Goal: Information Seeking & Learning: Learn about a topic

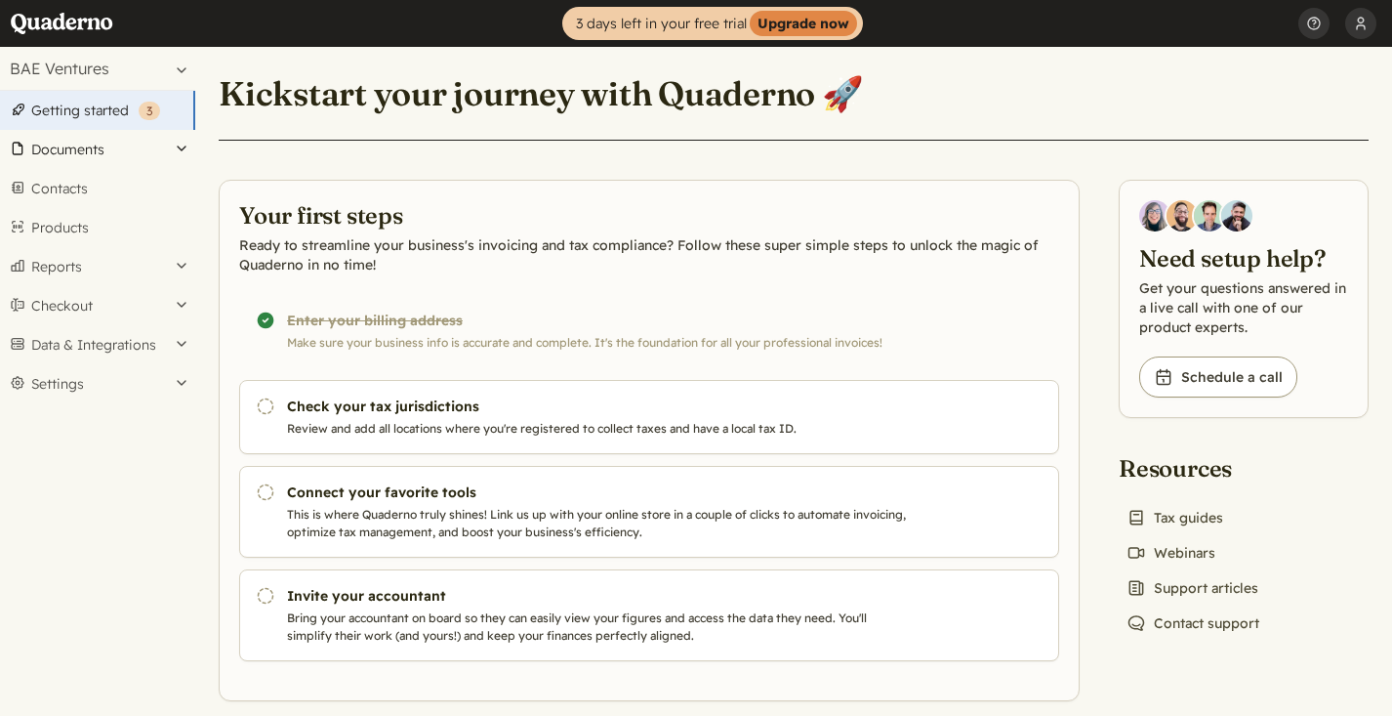
click at [179, 149] on button "Documents" at bounding box center [97, 149] width 195 height 39
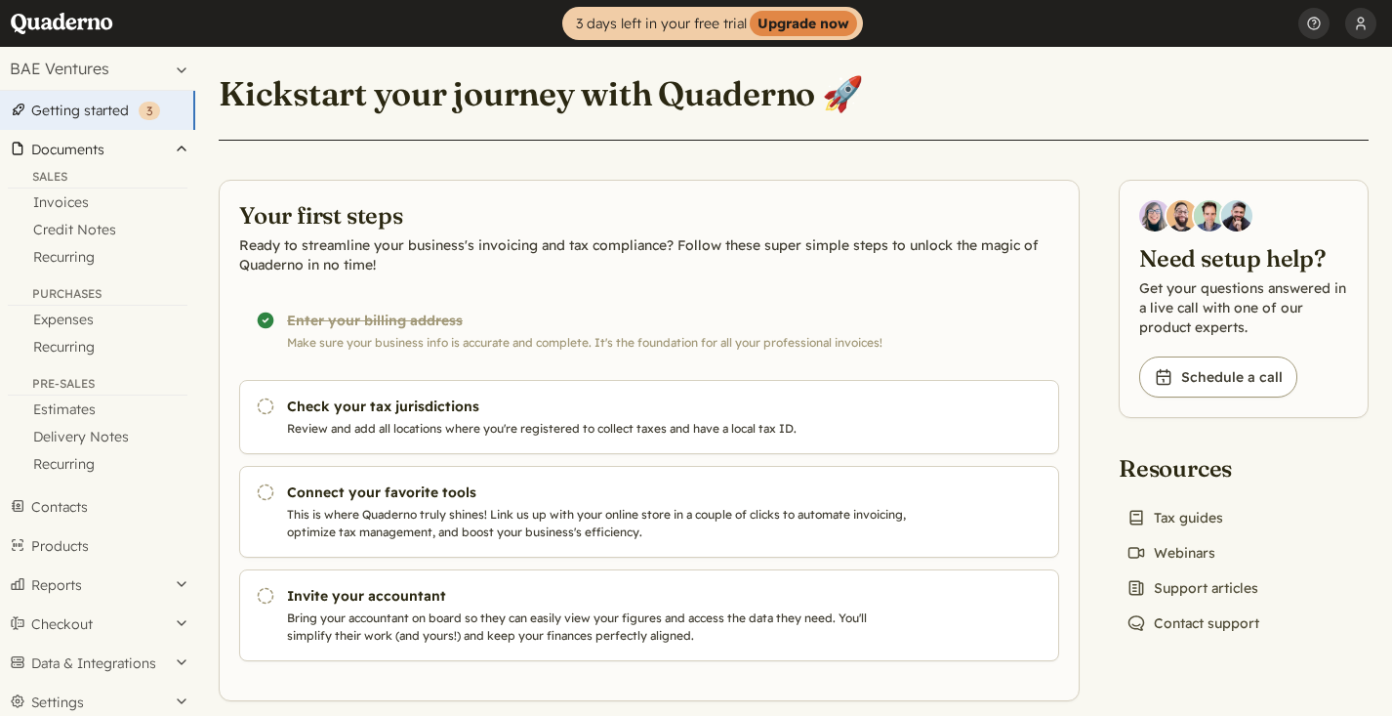
click at [179, 149] on button "Documents" at bounding box center [97, 149] width 195 height 39
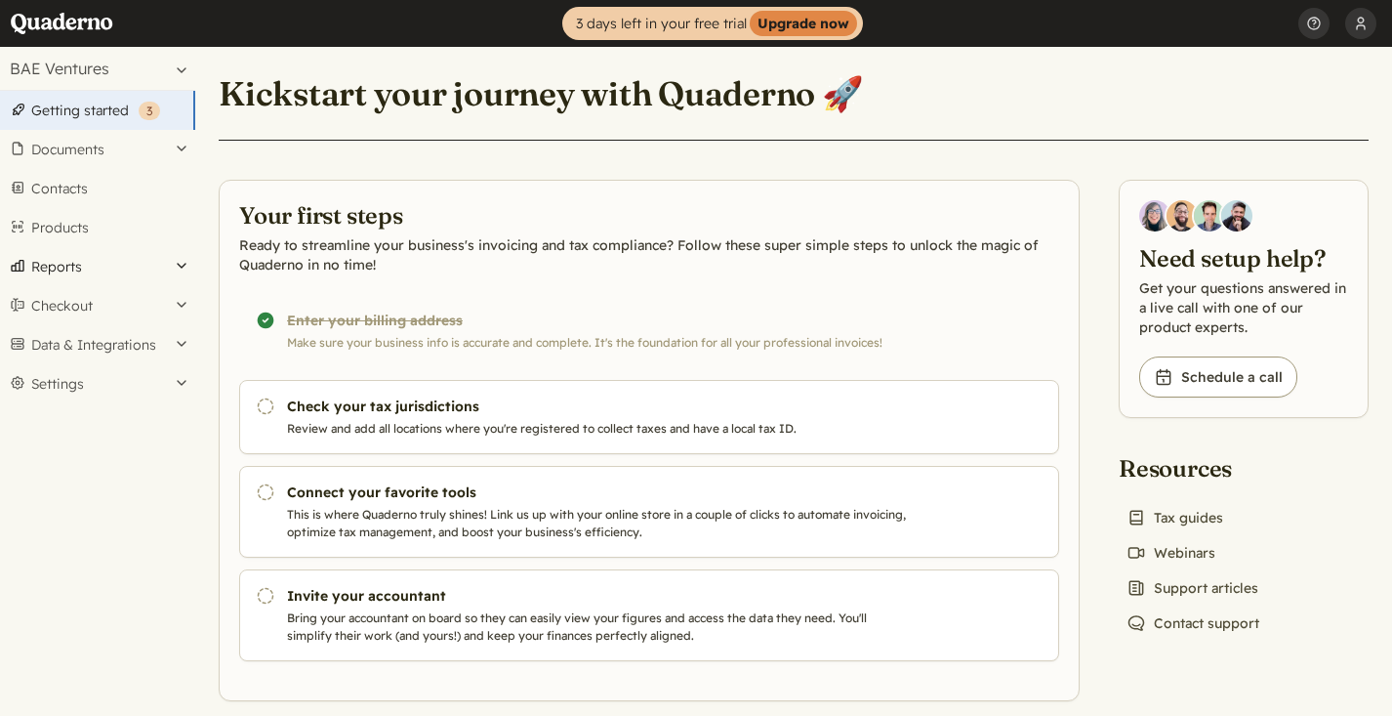
click at [187, 268] on button "Reports" at bounding box center [97, 266] width 195 height 39
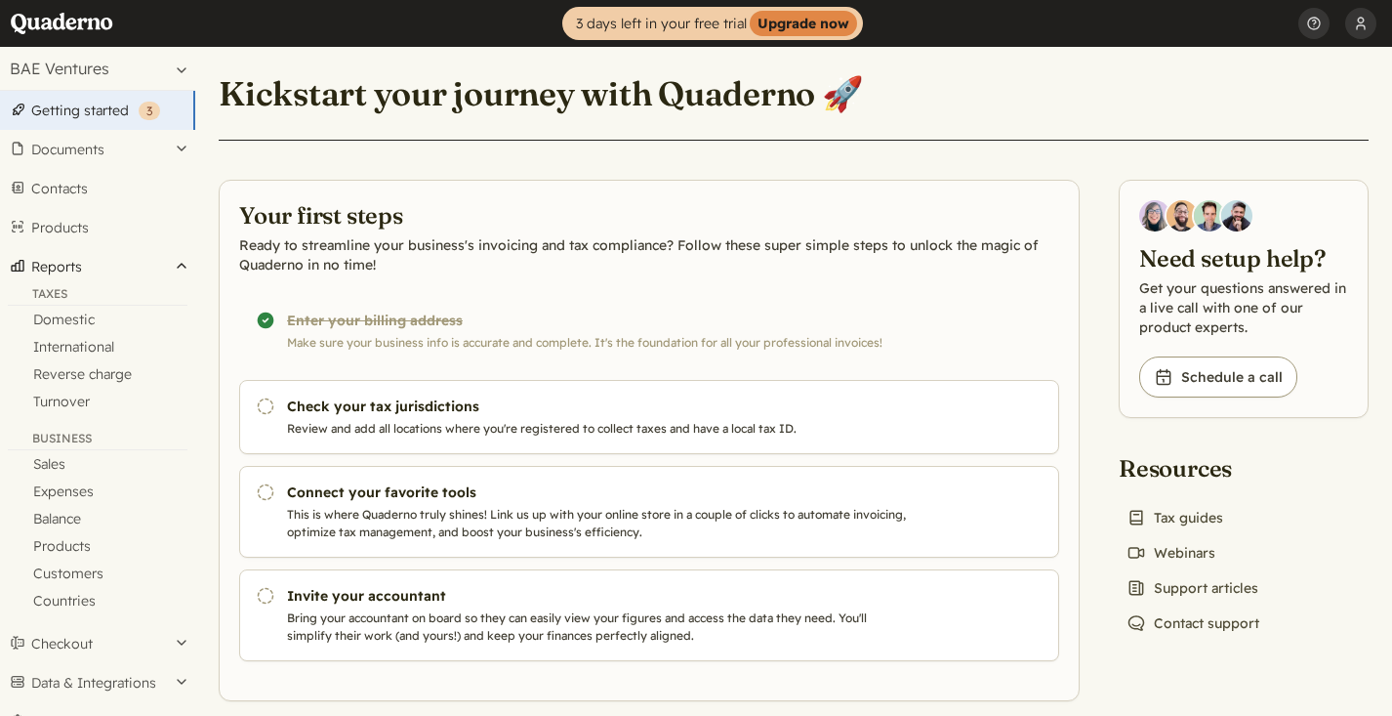
click at [187, 268] on button "Reports" at bounding box center [97, 266] width 195 height 39
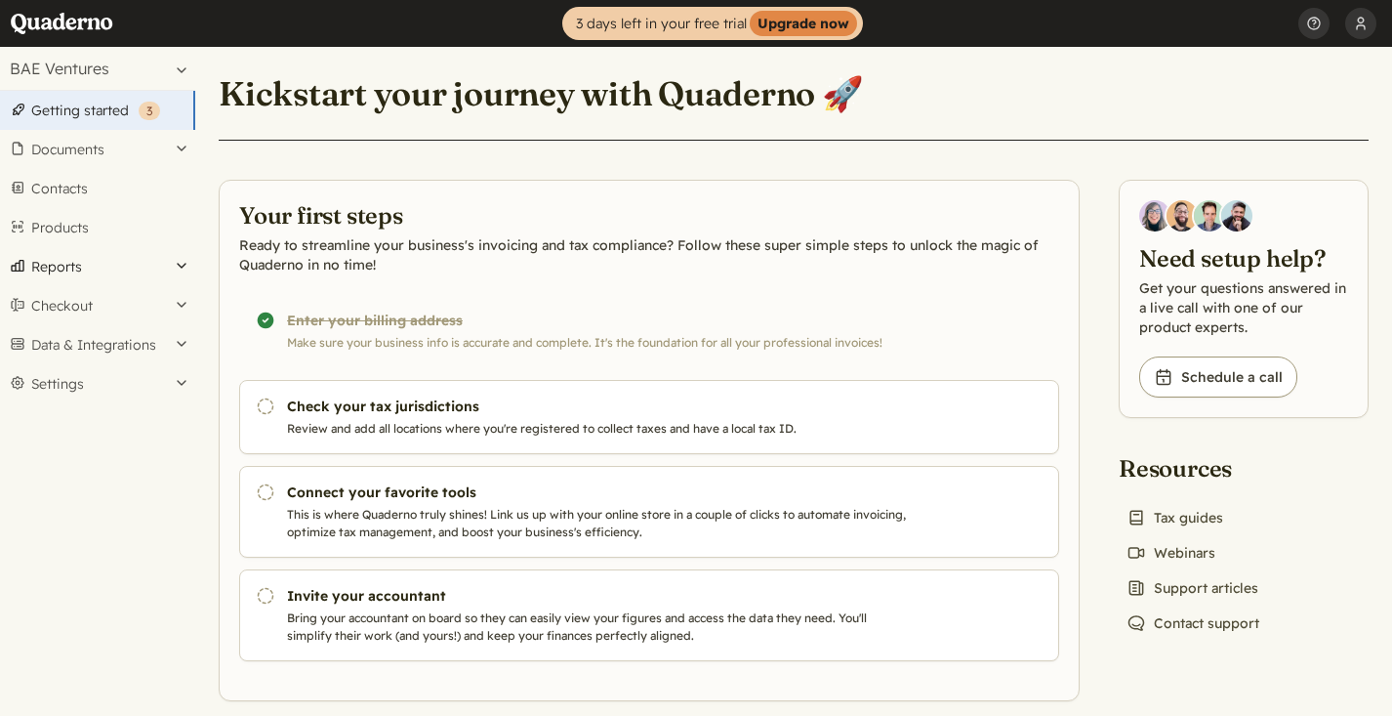
click at [187, 268] on button "Reports" at bounding box center [97, 266] width 195 height 39
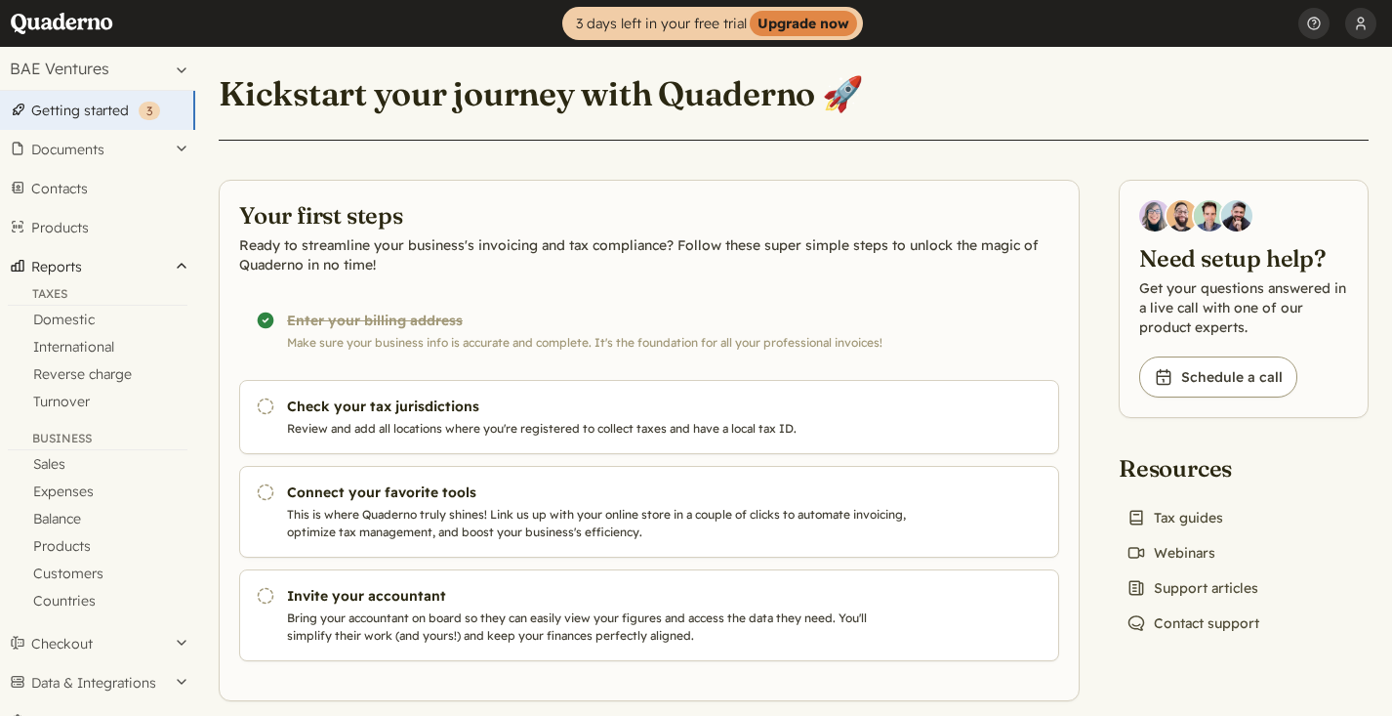
click at [187, 268] on button "Reports" at bounding box center [97, 266] width 195 height 39
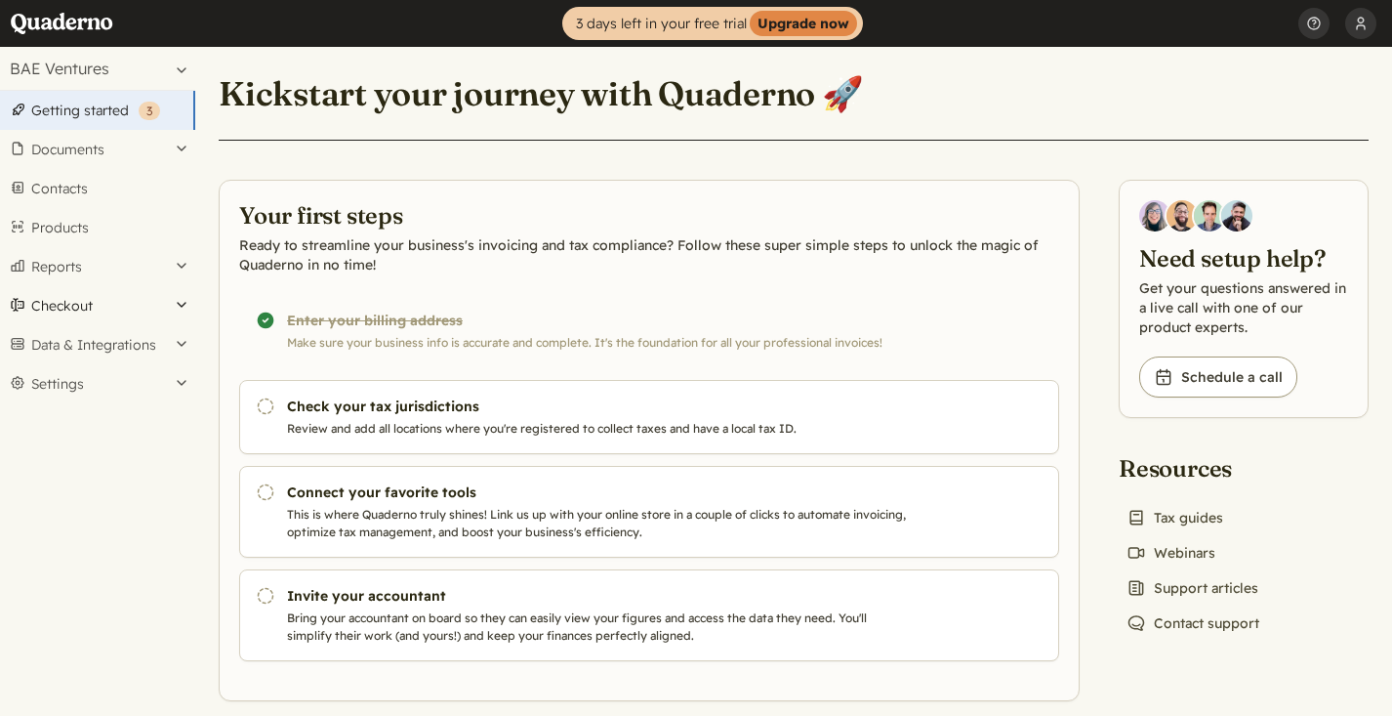
click at [186, 311] on button "Checkout" at bounding box center [97, 305] width 195 height 39
click at [180, 348] on button "Data & Integrations" at bounding box center [97, 344] width 195 height 39
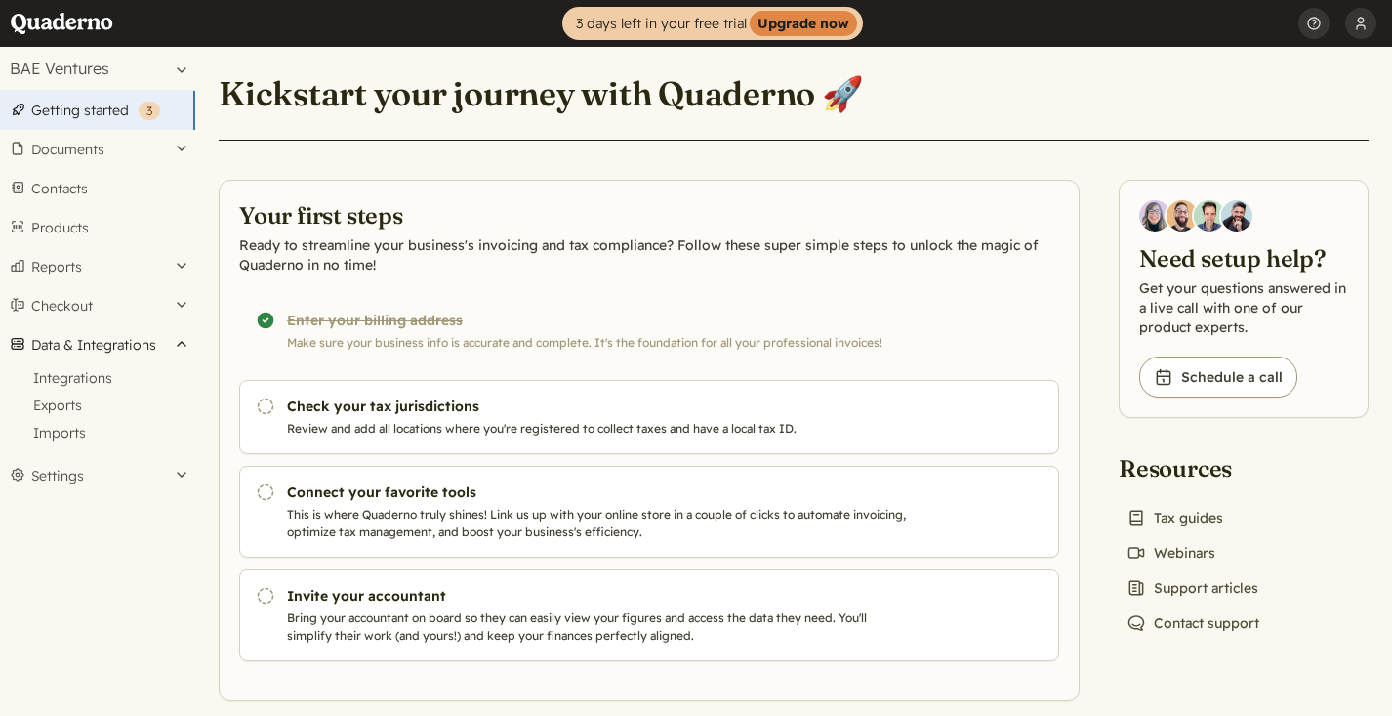
click at [180, 348] on button "Data & Integrations" at bounding box center [97, 344] width 195 height 39
click at [178, 394] on button "Settings" at bounding box center [97, 383] width 195 height 39
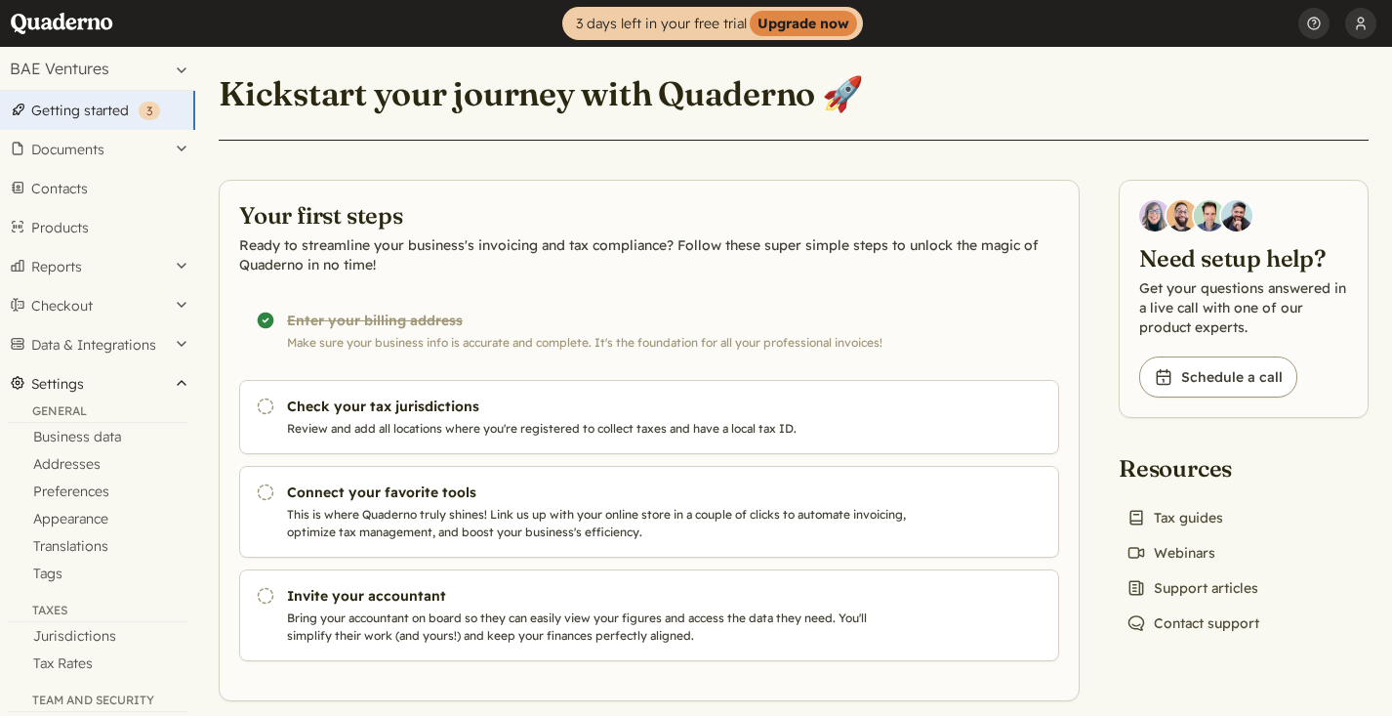
click at [178, 394] on button "Settings" at bounding box center [97, 383] width 195 height 39
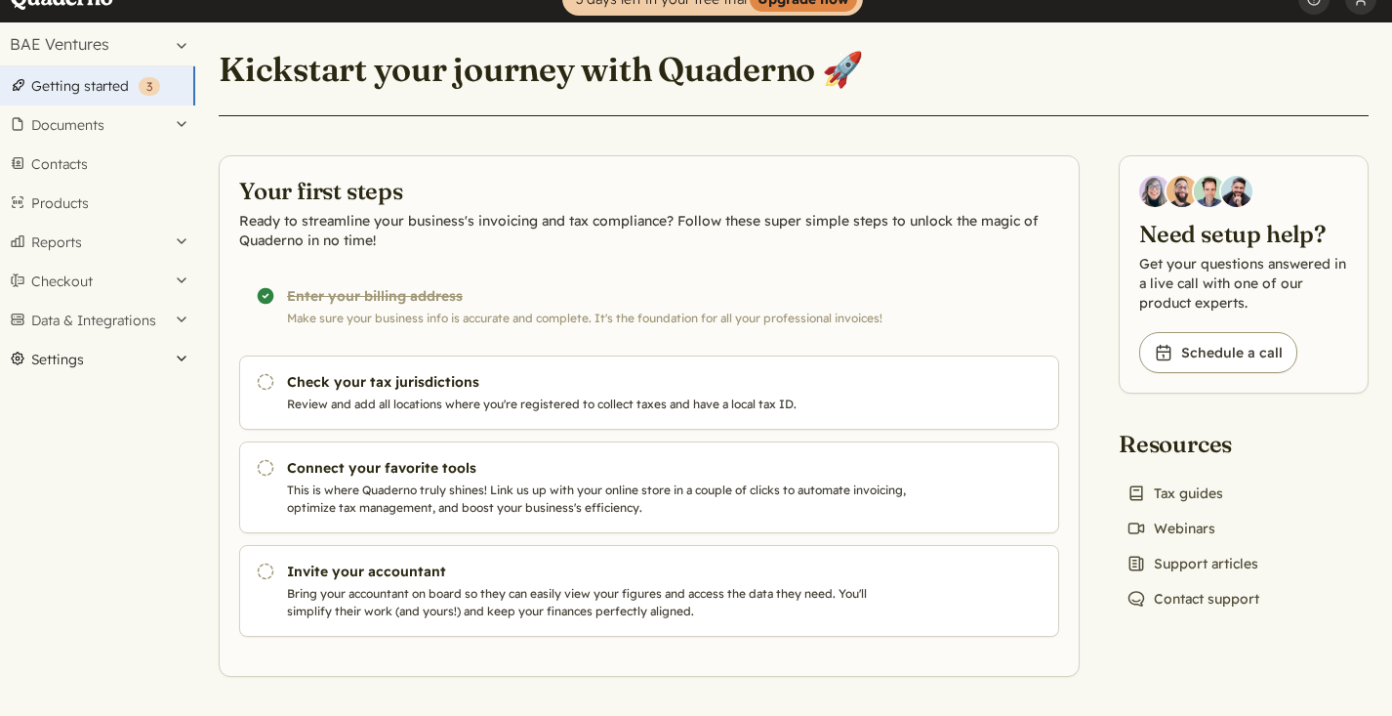
scroll to position [23, 0]
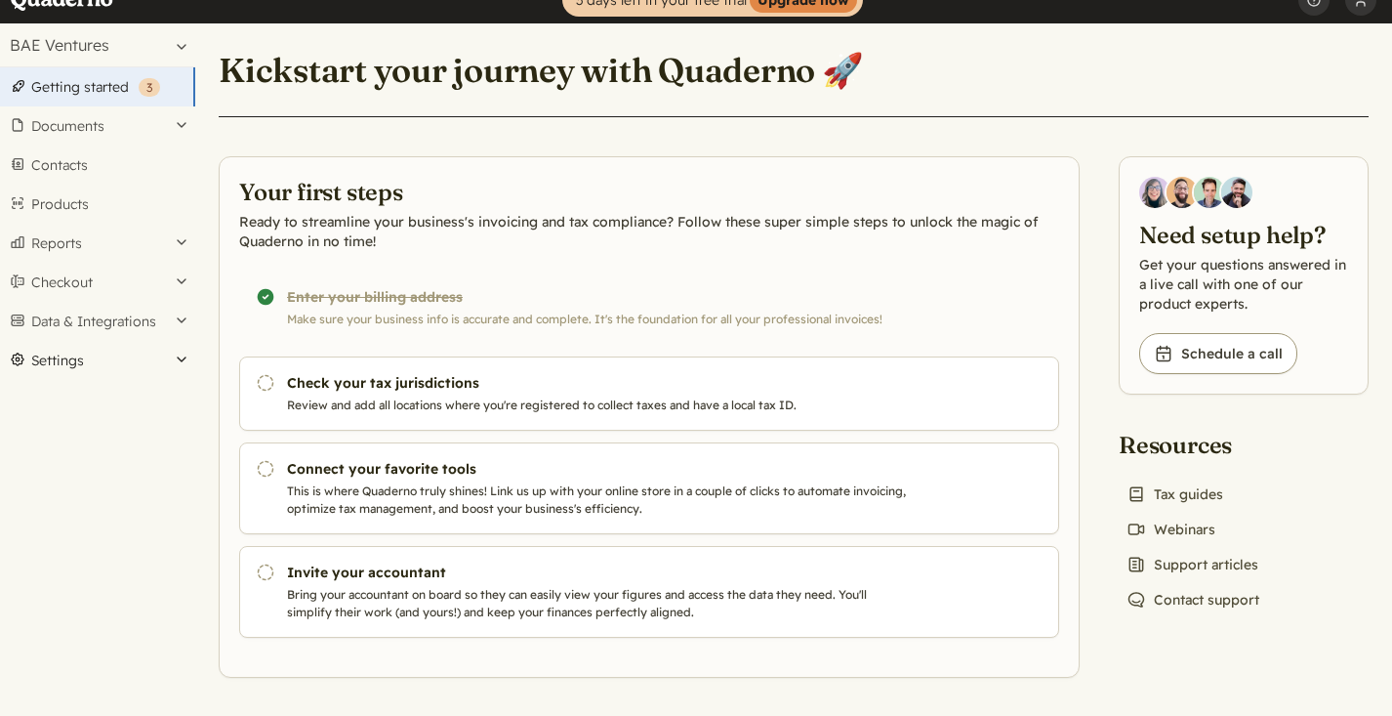
click at [184, 359] on button "Settings" at bounding box center [97, 360] width 195 height 39
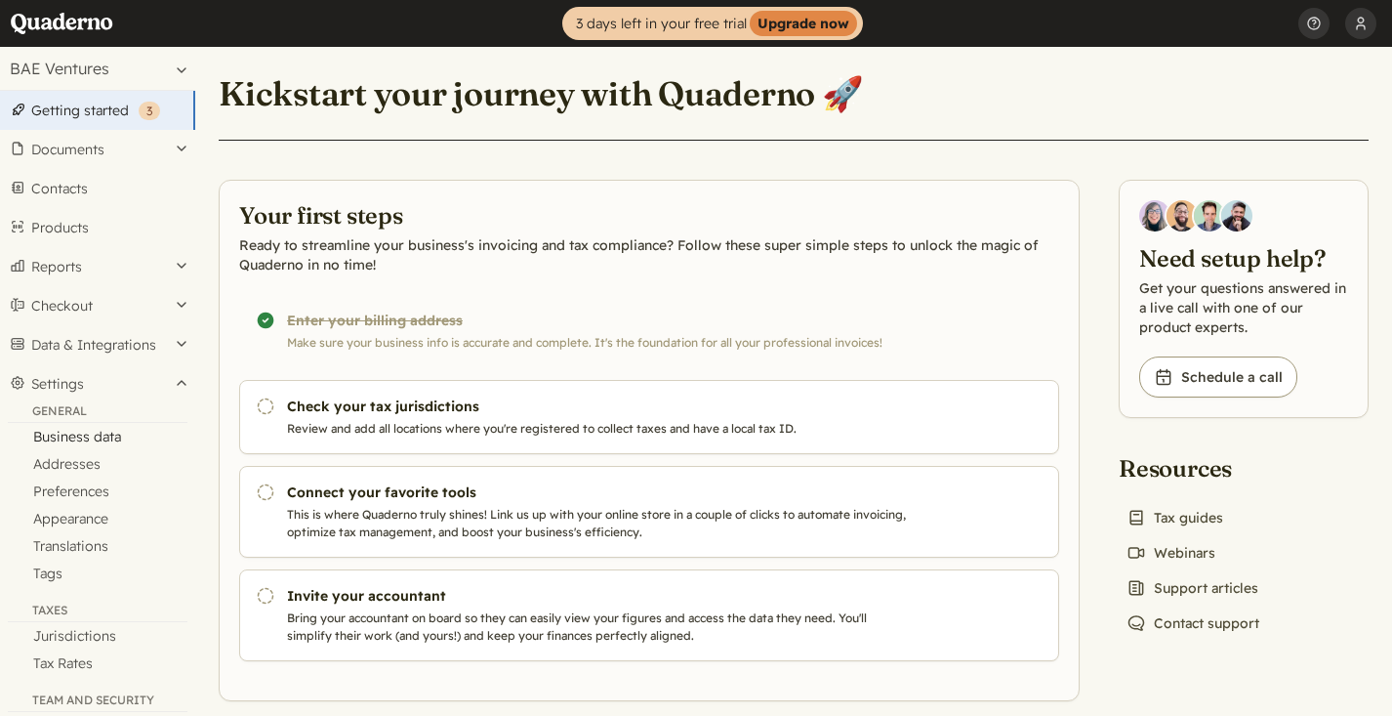
scroll to position [0, 0]
click at [179, 385] on button "Settings" at bounding box center [97, 383] width 195 height 39
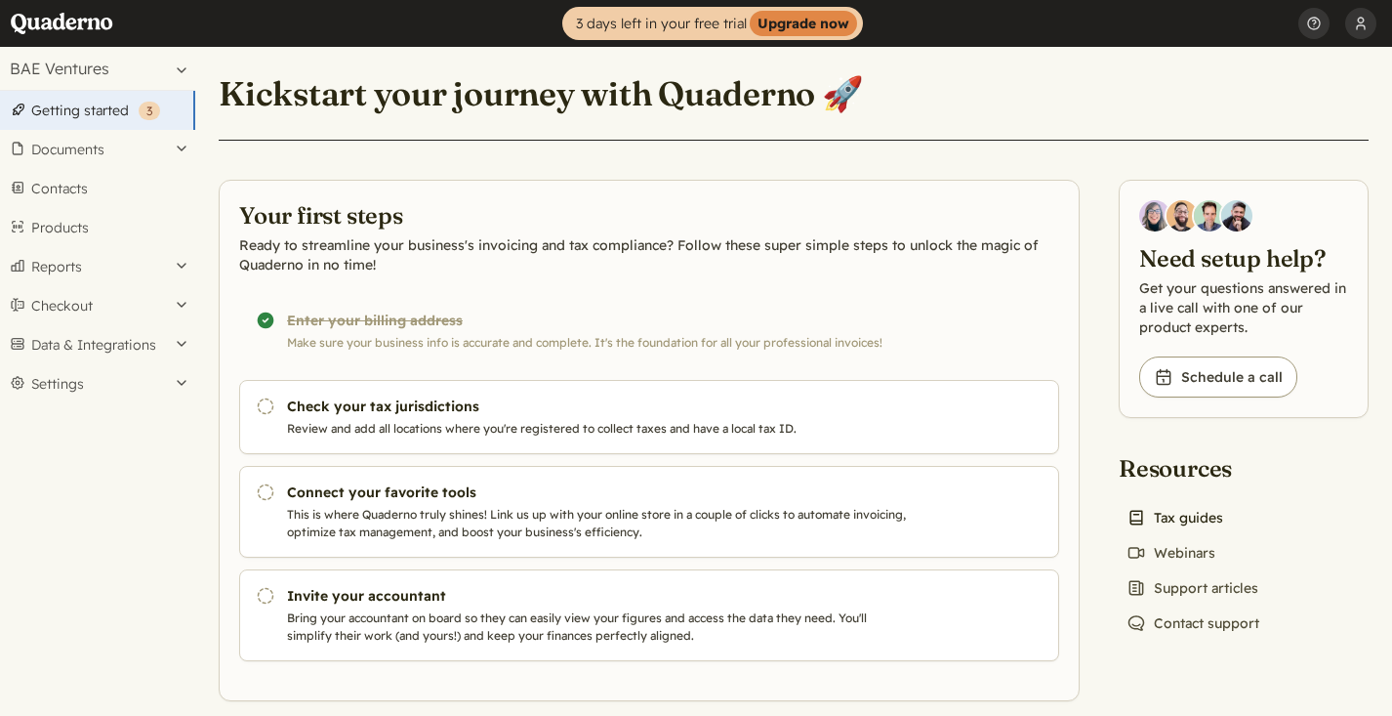
click at [1214, 520] on link "Book icon Tax guides" at bounding box center [1175, 517] width 112 height 27
